Goal: Use online tool/utility: Utilize a website feature to perform a specific function

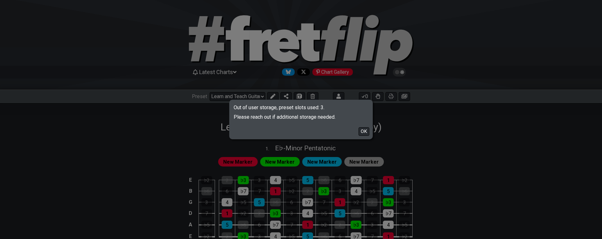
select select "/023ETDBKQ"
select select "Minor / Aeolian"
select select "Eb"
click at [364, 130] on button "OK" at bounding box center [364, 131] width 11 height 9
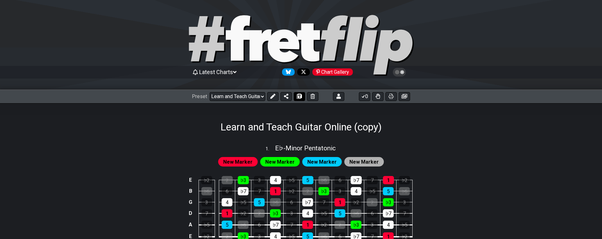
click at [294, 99] on button at bounding box center [299, 96] width 11 height 9
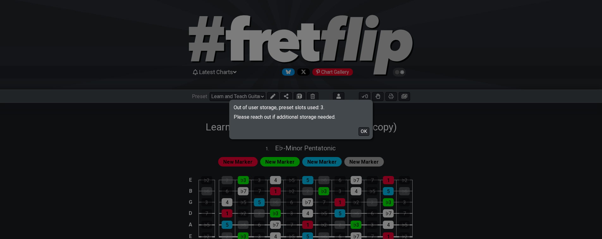
click at [365, 129] on button "OK" at bounding box center [364, 131] width 11 height 9
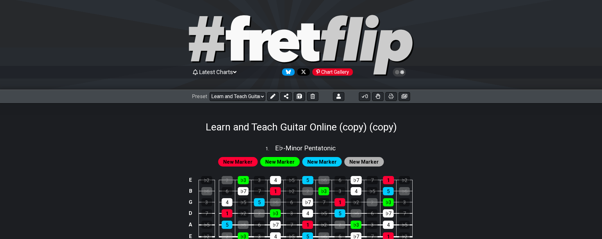
click at [484, 142] on div "1 . E♭ - Minor Pentatonic" at bounding box center [301, 146] width 494 height 12
select select "Minor Pentatonic"
select select "Eb"
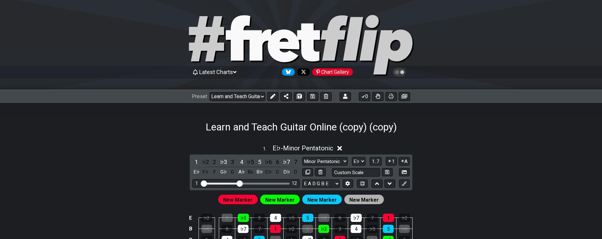
click at [490, 141] on div "1 . E♭ - Minor Pentatonic" at bounding box center [301, 146] width 494 height 12
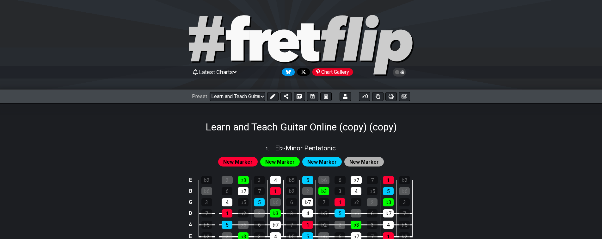
click at [491, 145] on div "1 . E♭ - Minor Pentatonic" at bounding box center [301, 146] width 494 height 12
select select "Minor Pentatonic"
select select "Eb"
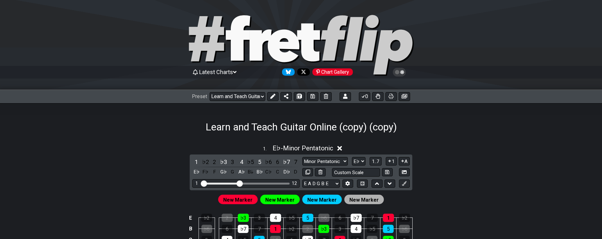
click at [491, 144] on div "1 . E♭ - Minor Pentatonic" at bounding box center [301, 146] width 494 height 12
